Goal: Transaction & Acquisition: Purchase product/service

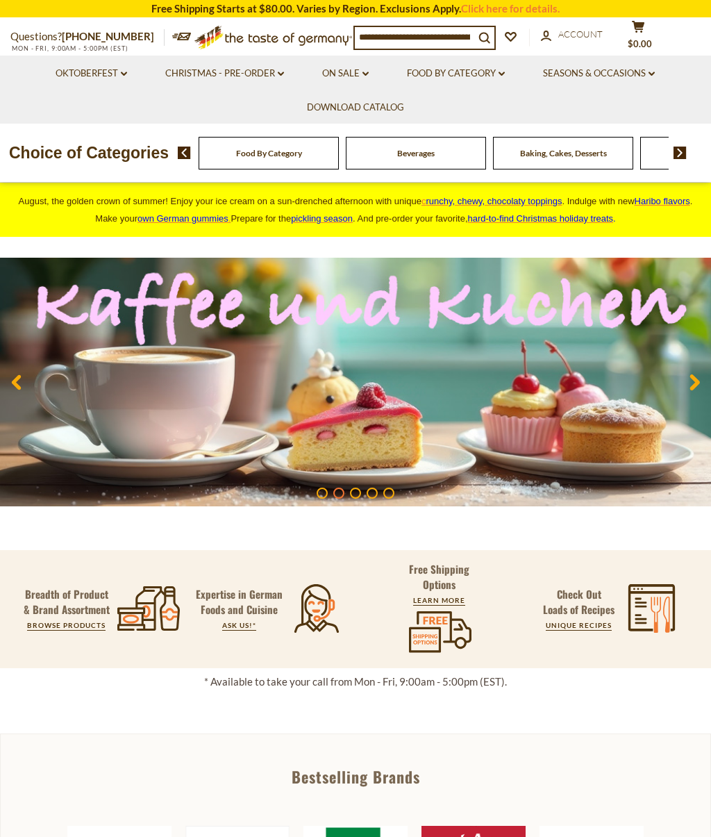
click at [339, 151] on div "Breads" at bounding box center [269, 153] width 140 height 33
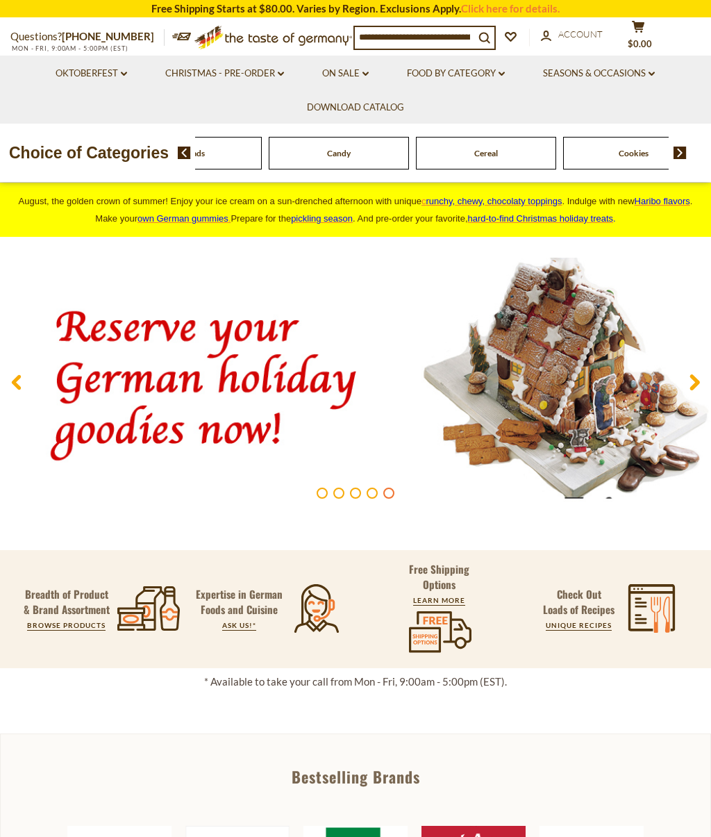
click at [495, 76] on link "Food By Category dropdown_arrow" at bounding box center [456, 73] width 98 height 15
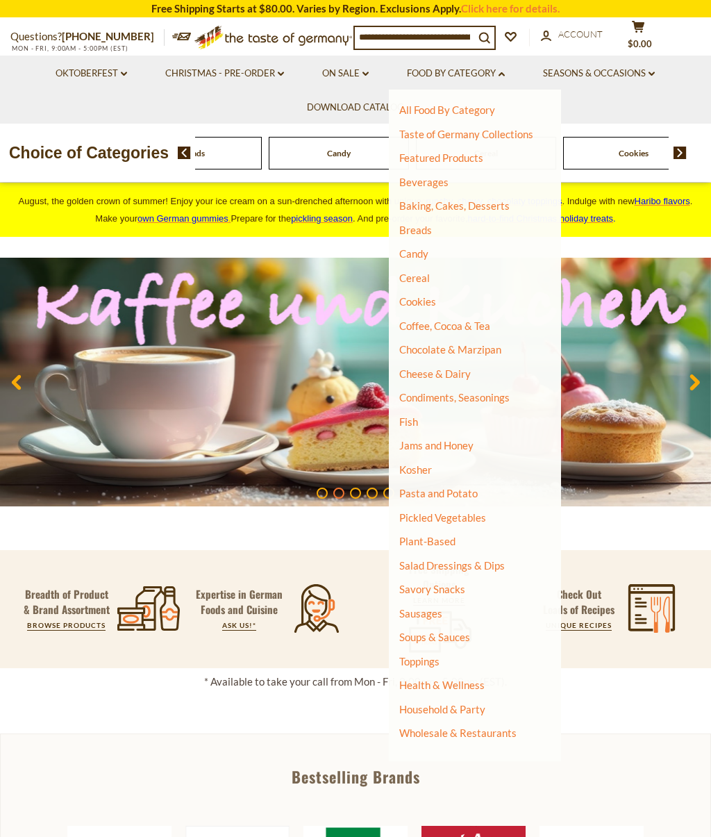
click at [442, 208] on link "Baking, Cakes, Desserts" at bounding box center [454, 205] width 110 height 13
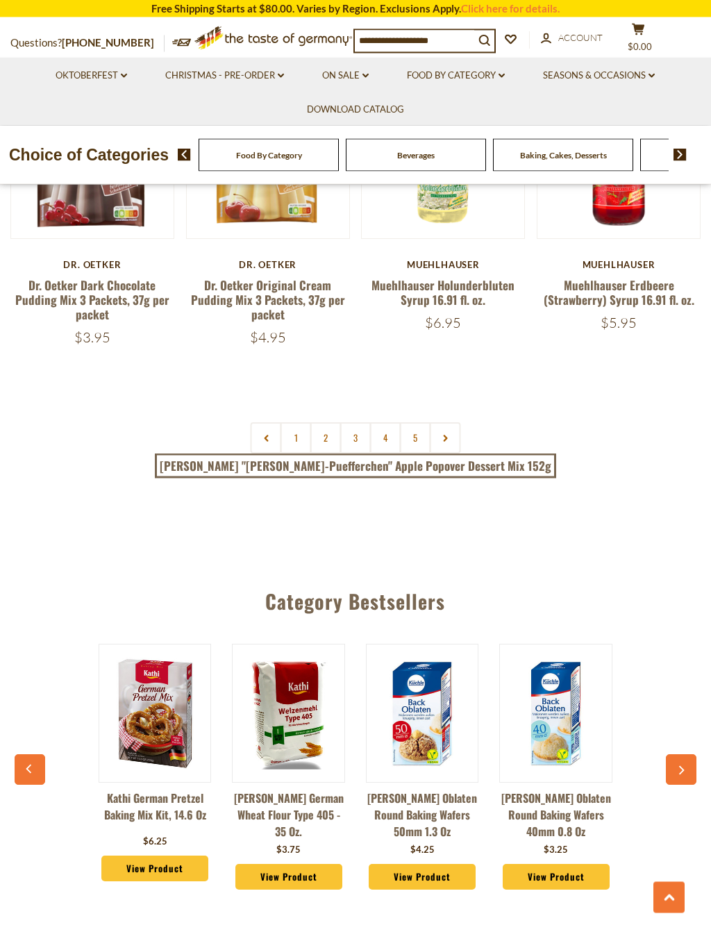
scroll to position [2893, 0]
click at [294, 422] on link "1" at bounding box center [296, 437] width 31 height 31
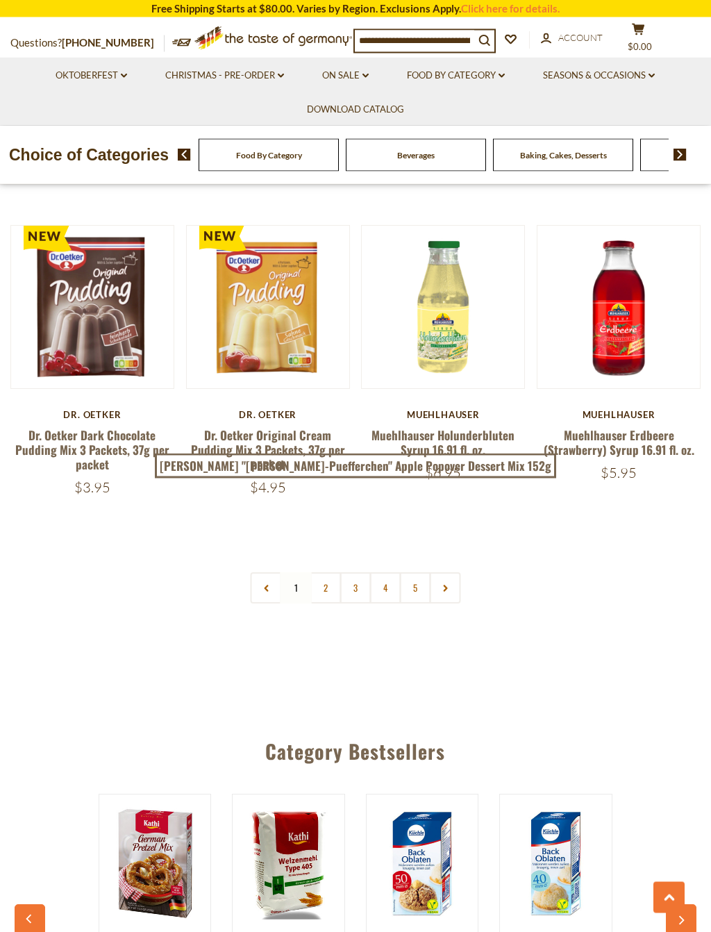
scroll to position [2743, 0]
click at [323, 572] on link "2" at bounding box center [325, 587] width 31 height 31
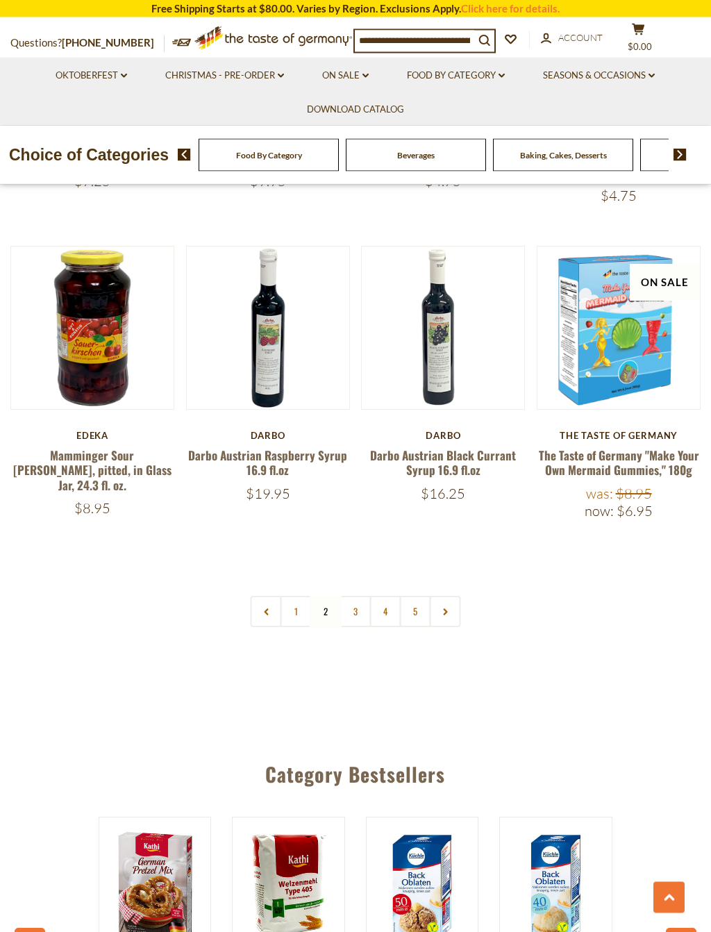
scroll to position [2752, 0]
click at [353, 596] on link "3" at bounding box center [355, 611] width 31 height 31
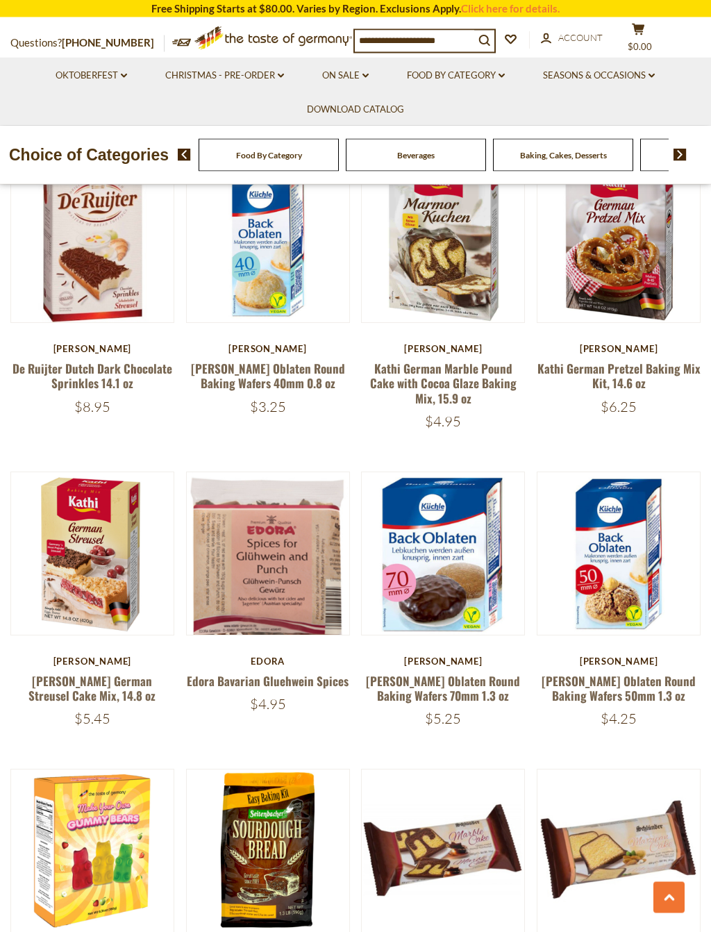
scroll to position [2234, 0]
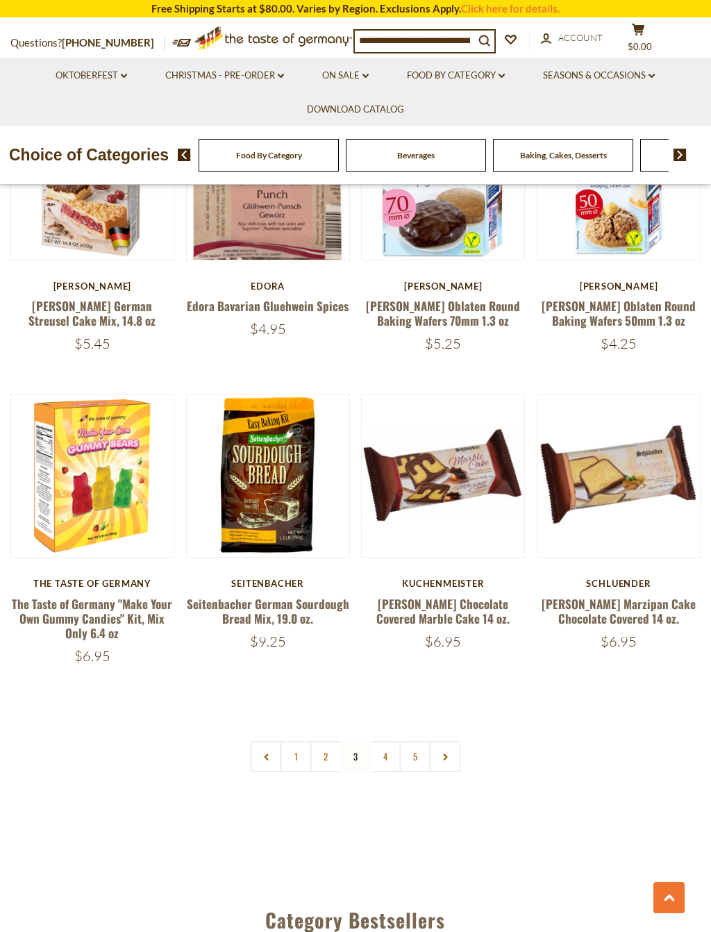
click at [381, 741] on link "4" at bounding box center [385, 756] width 31 height 31
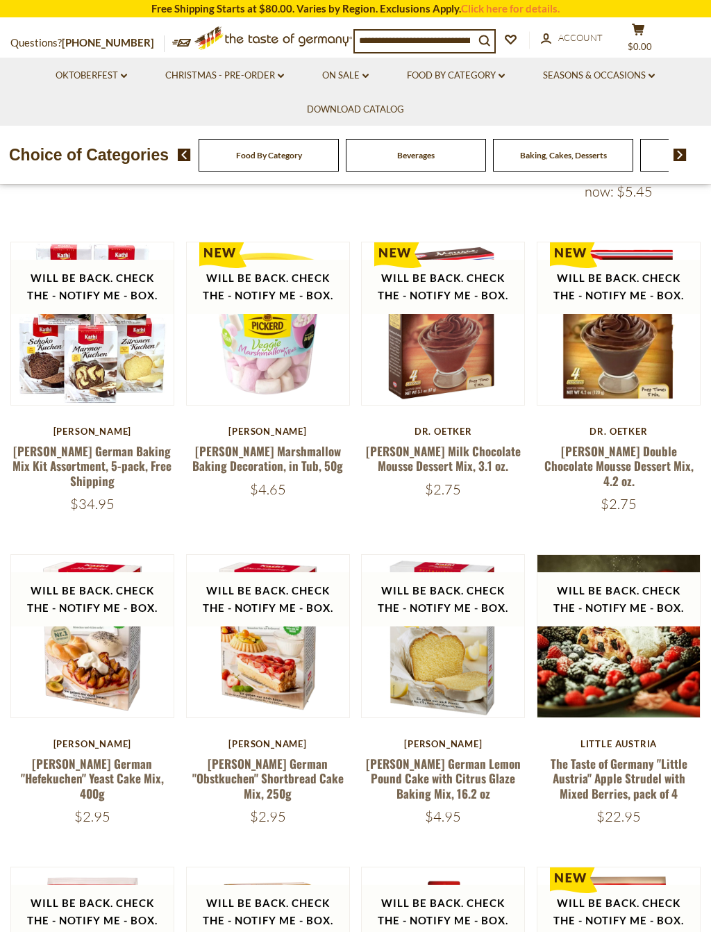
scroll to position [449, 0]
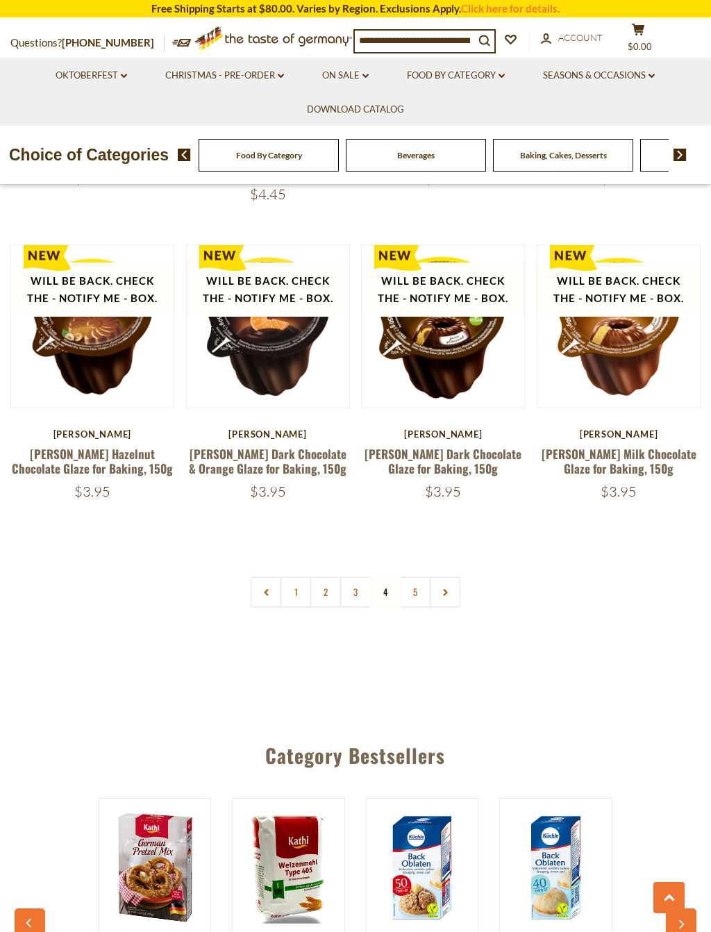
click at [411, 576] on link "5" at bounding box center [415, 591] width 31 height 31
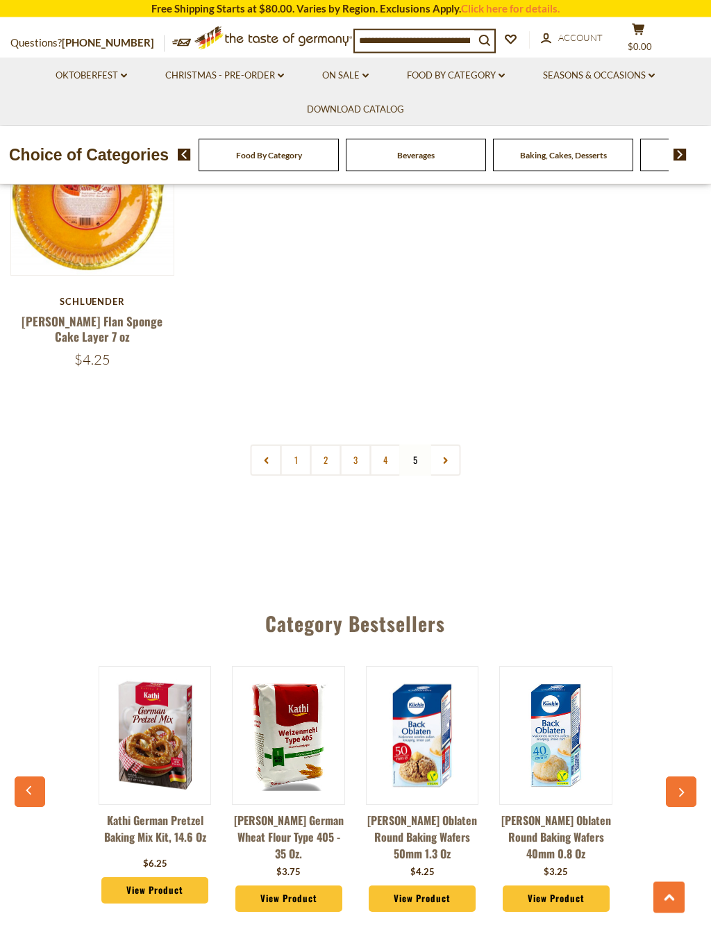
scroll to position [2261, 0]
click at [440, 444] on link at bounding box center [445, 459] width 31 height 31
